Goal: Task Accomplishment & Management: Manage account settings

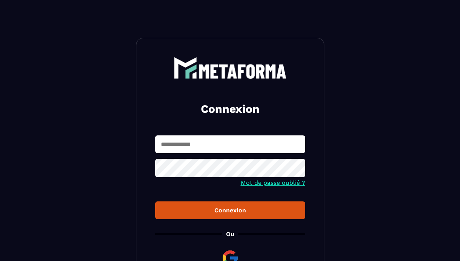
click at [176, 144] on input "text" at bounding box center [230, 144] width 150 height 18
type input "**********"
click at [155, 201] on button "Connexion" at bounding box center [230, 210] width 150 height 18
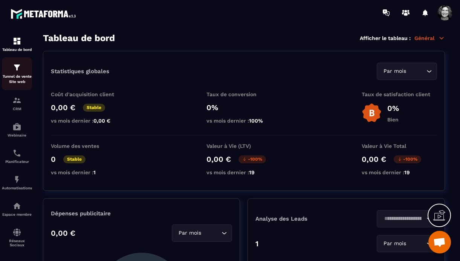
click at [16, 69] on img at bounding box center [16, 67] width 9 height 9
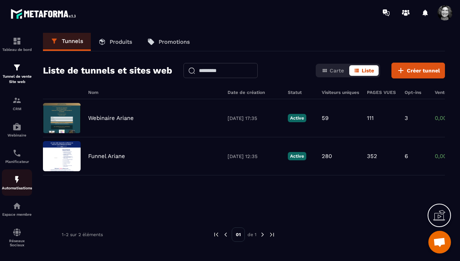
click at [18, 184] on img at bounding box center [16, 179] width 9 height 9
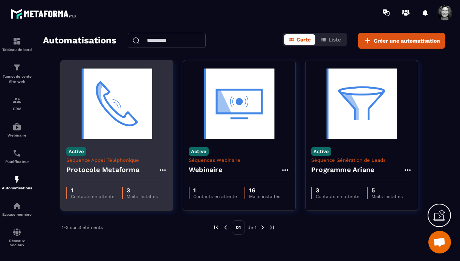
click at [127, 125] on img at bounding box center [116, 103] width 101 height 75
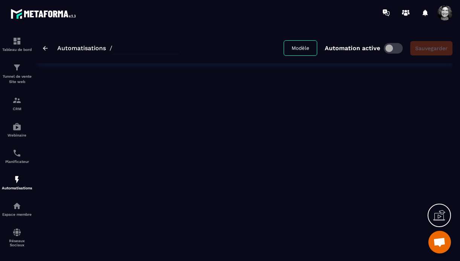
type input "**********"
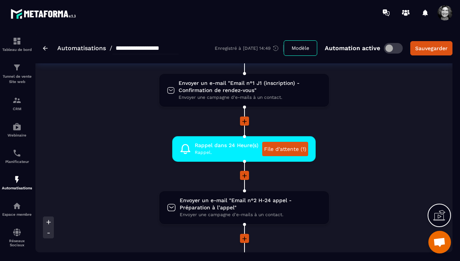
scroll to position [210, 0]
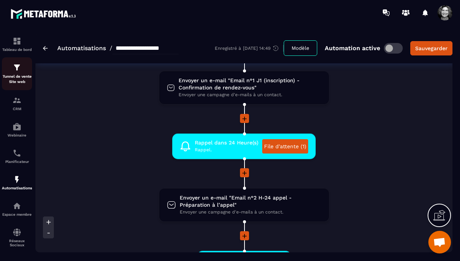
click at [16, 73] on div "Tunnel de vente Site web" at bounding box center [17, 73] width 30 height 21
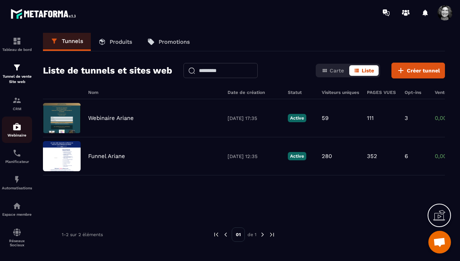
click at [16, 125] on img at bounding box center [16, 126] width 9 height 9
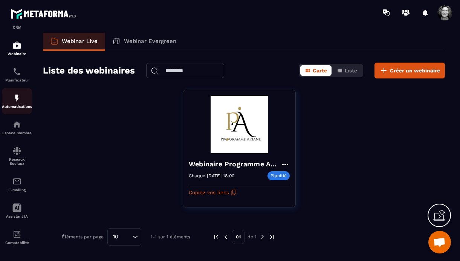
scroll to position [87, 0]
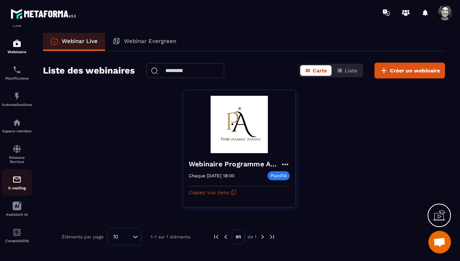
click at [18, 179] on img at bounding box center [16, 179] width 9 height 9
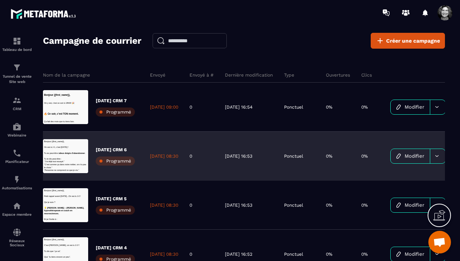
click at [446, 14] on span at bounding box center [445, 12] width 15 height 15
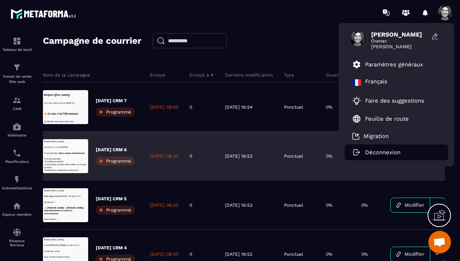
click at [394, 152] on p "Déconnexion" at bounding box center [382, 152] width 35 height 7
